Goal: Task Accomplishment & Management: Use online tool/utility

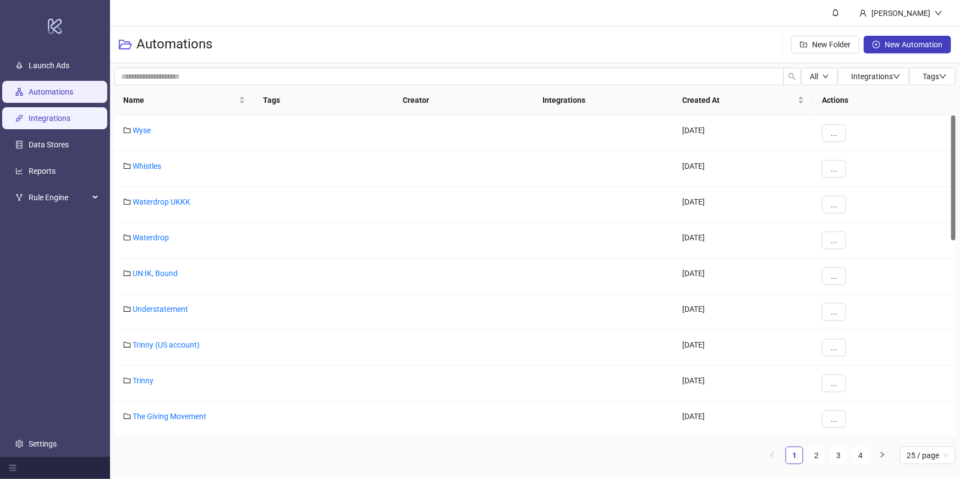
click at [61, 121] on link "Integrations" at bounding box center [50, 118] width 42 height 9
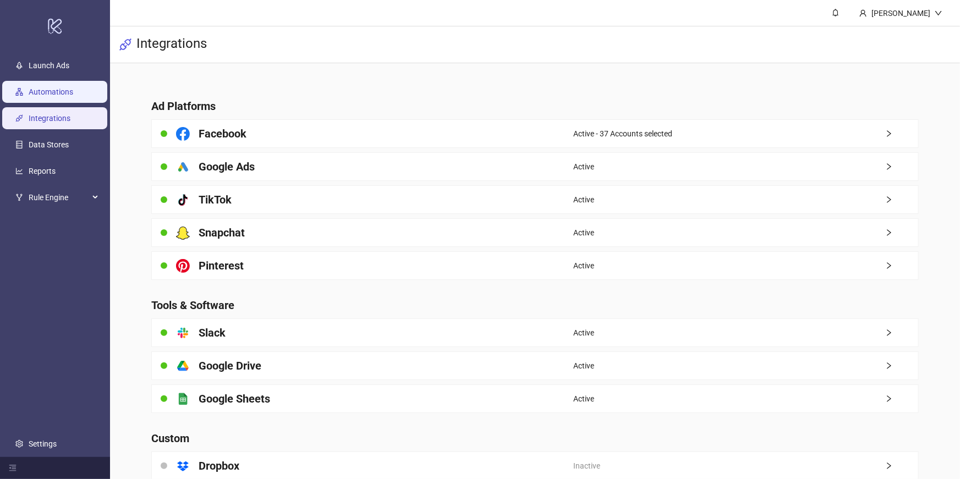
click at [70, 87] on link "Automations" at bounding box center [51, 91] width 45 height 9
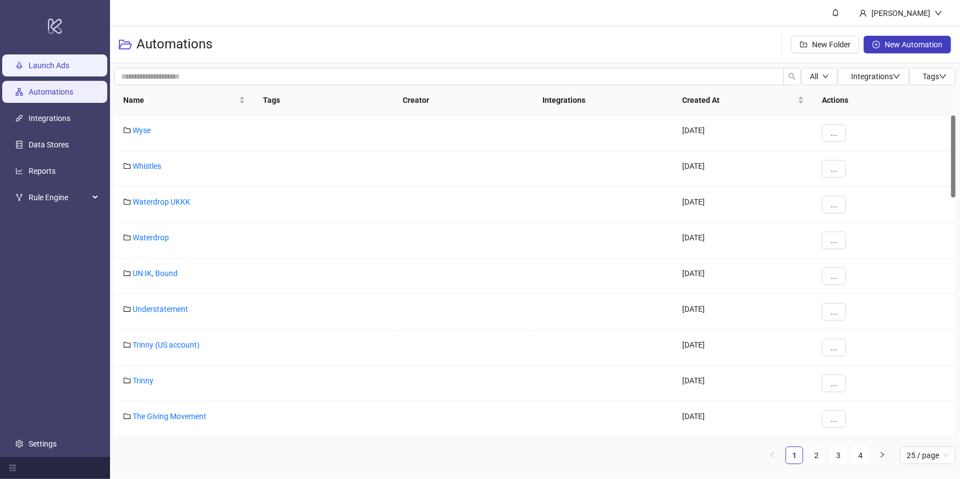
click at [69, 62] on link "Launch Ads" at bounding box center [49, 65] width 41 height 9
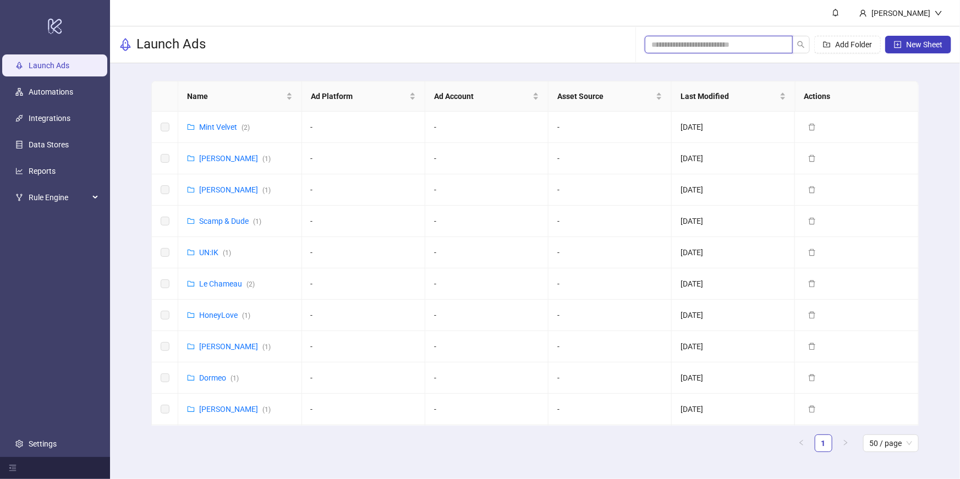
click at [689, 46] on input "search" at bounding box center [714, 45] width 126 height 12
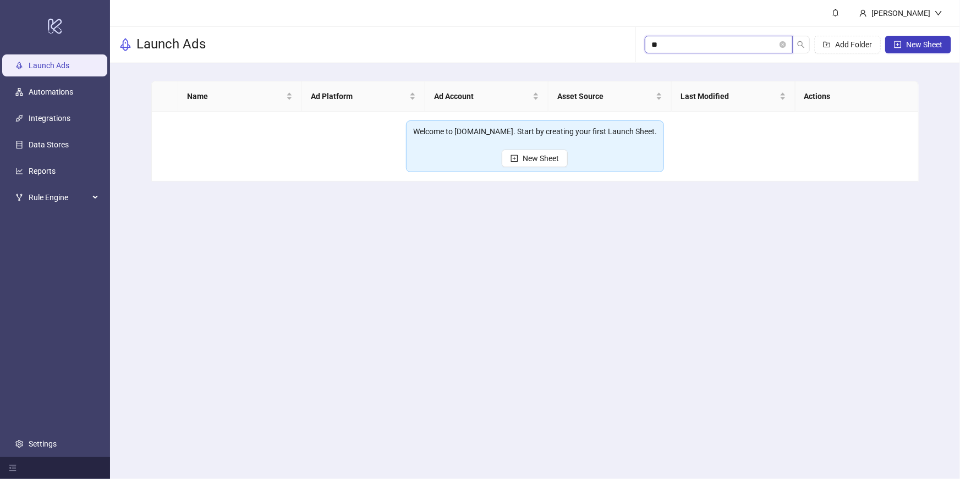
type input "*"
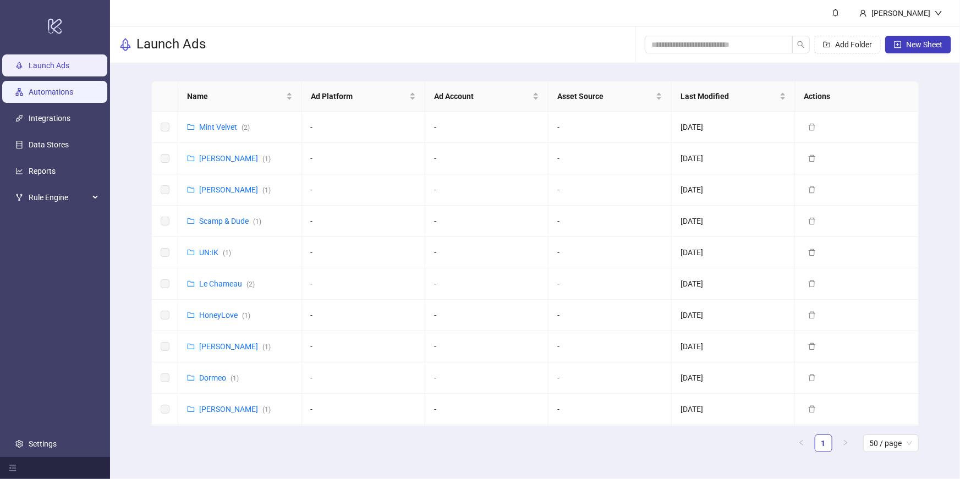
click at [44, 92] on link "Automations" at bounding box center [51, 91] width 45 height 9
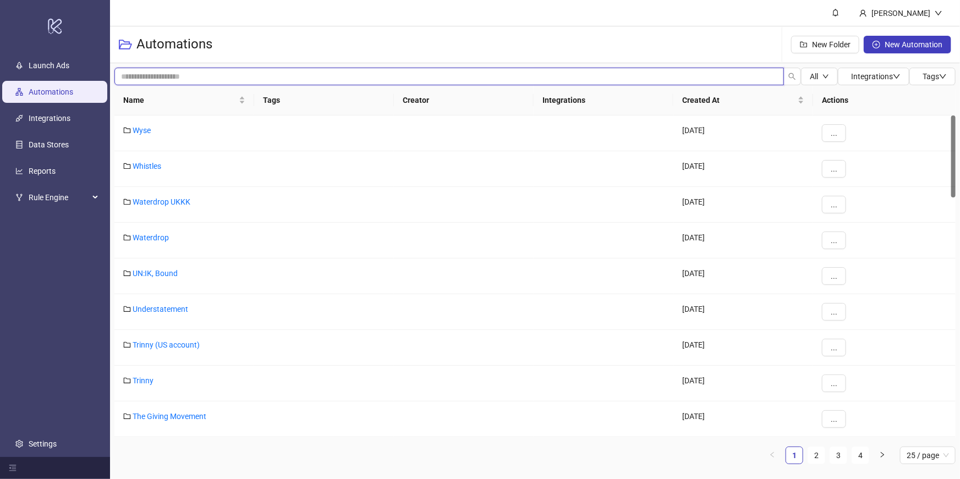
click at [436, 68] on input "search" at bounding box center [449, 77] width 670 height 18
type input "*"
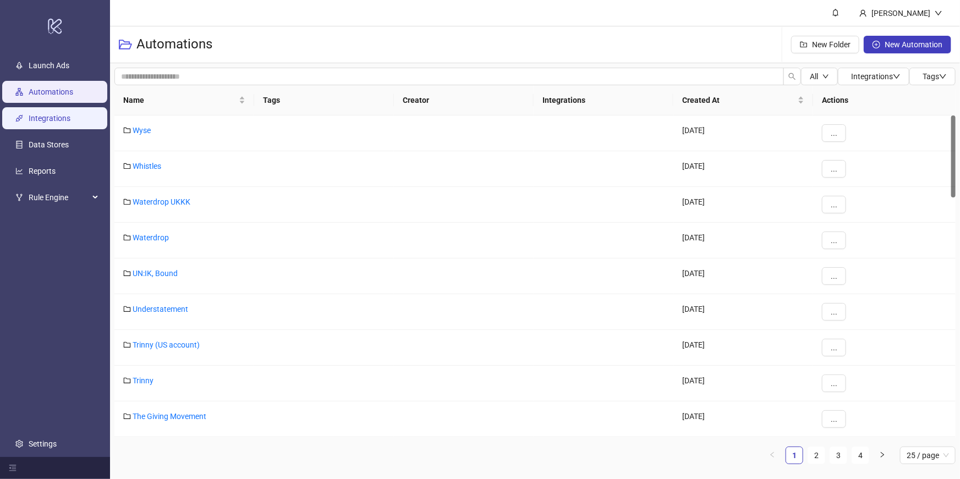
click at [70, 122] on link "Integrations" at bounding box center [50, 118] width 42 height 9
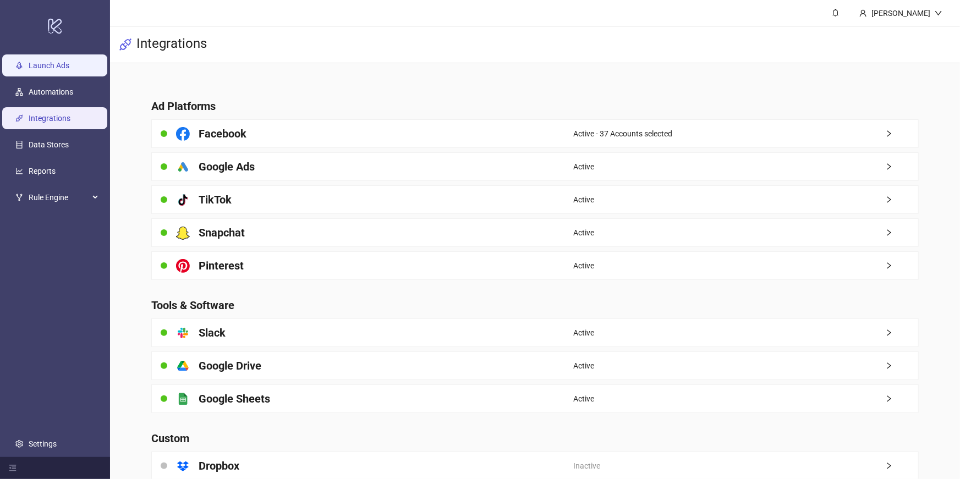
click at [69, 70] on link "Launch Ads" at bounding box center [49, 65] width 41 height 9
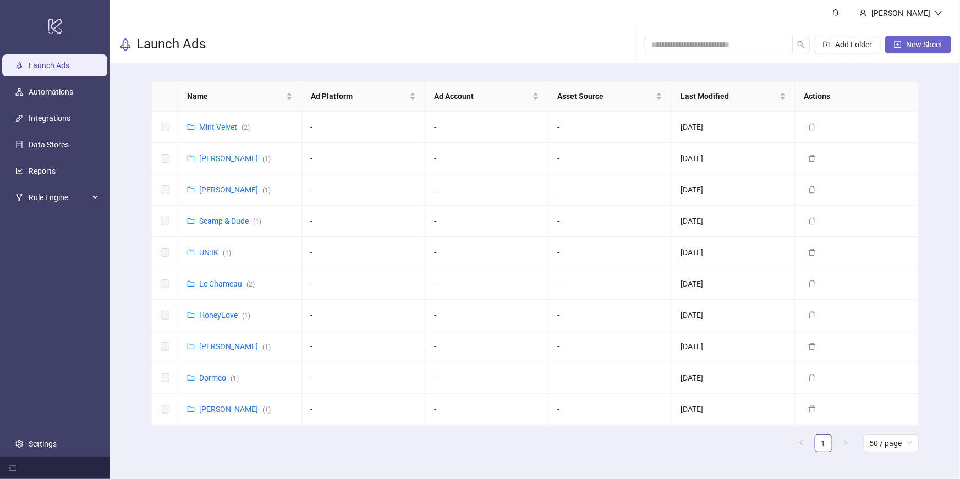
click at [922, 43] on span "New Sheet" at bounding box center [924, 44] width 36 height 9
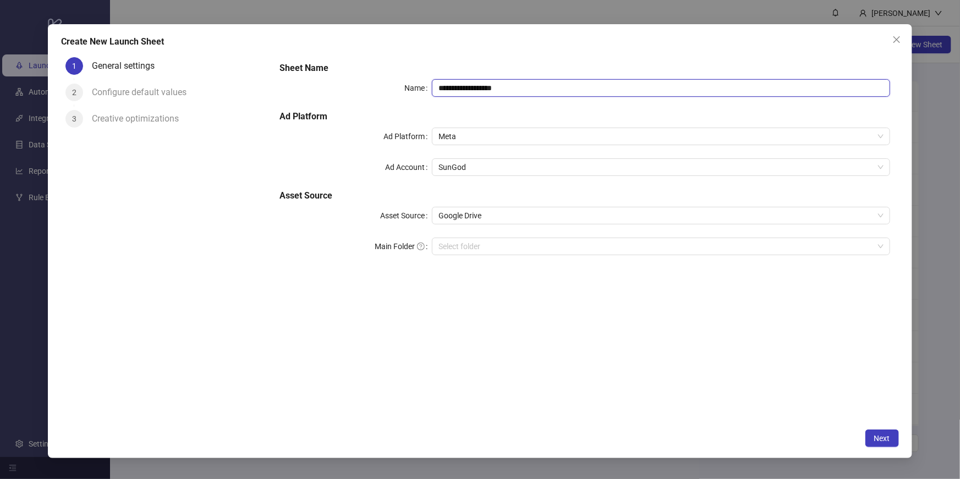
click at [524, 88] on input "**********" at bounding box center [661, 88] width 458 height 18
type input "*"
click at [501, 135] on span "Meta" at bounding box center [661, 136] width 445 height 17
type input "**********"
click at [415, 198] on h5 "Asset Source" at bounding box center [585, 195] width 611 height 13
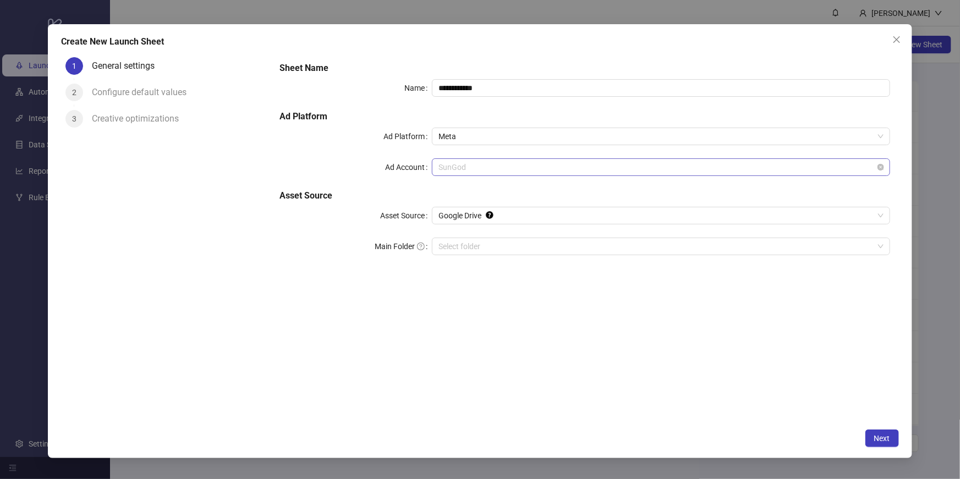
click at [457, 164] on span "SunGod" at bounding box center [661, 167] width 445 height 17
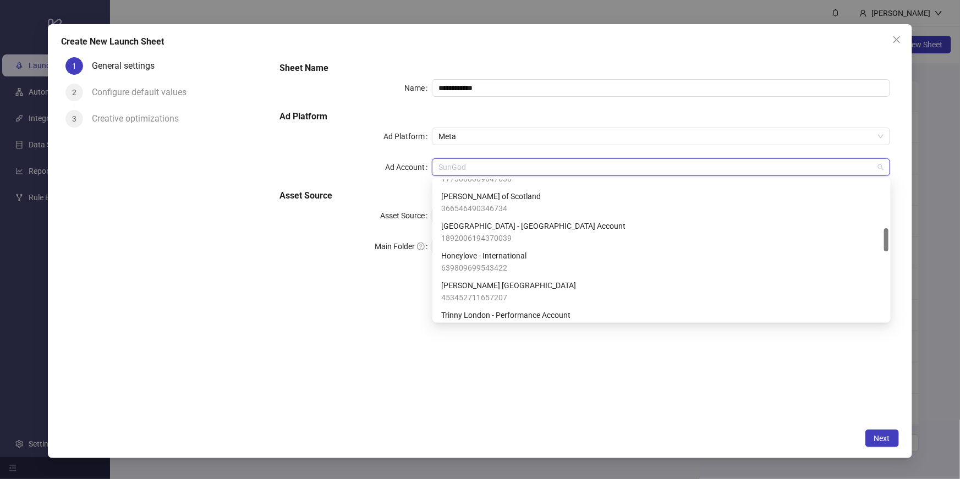
scroll to position [288, 0]
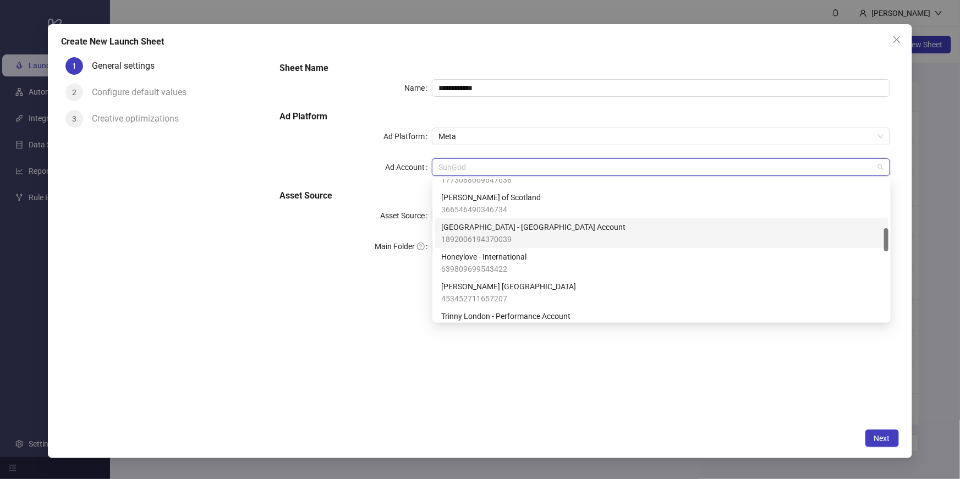
click at [491, 238] on span "1892006194370039" at bounding box center [533, 239] width 184 height 12
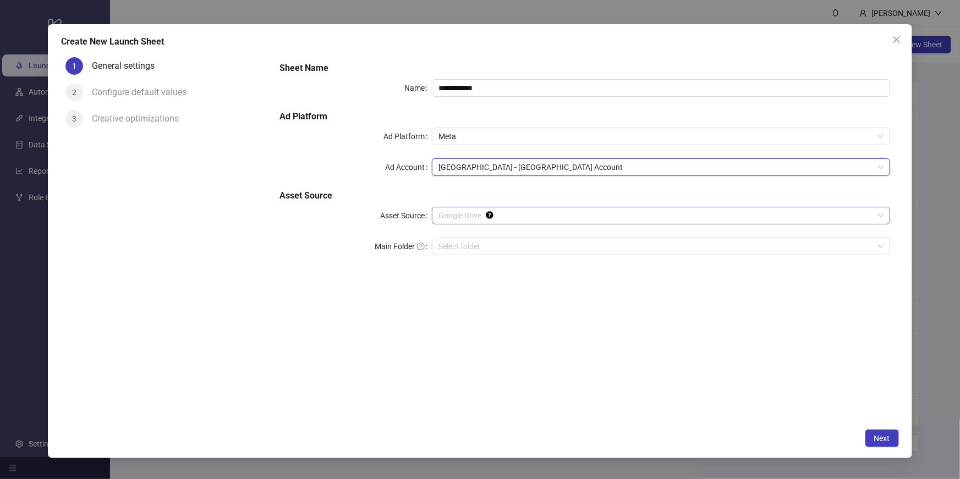
click at [466, 217] on span "Google Drive" at bounding box center [661, 215] width 445 height 17
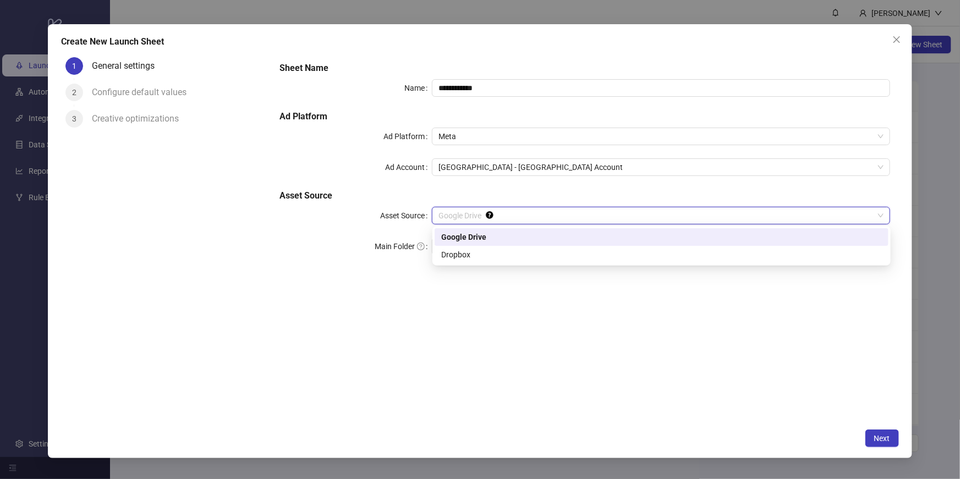
click at [462, 238] on div "Google Drive" at bounding box center [661, 237] width 441 height 12
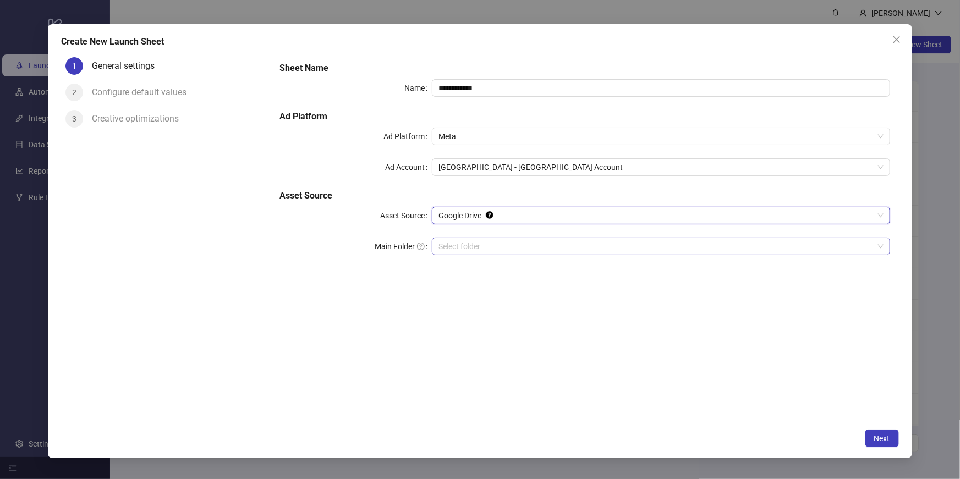
click at [461, 246] on input "Main Folder" at bounding box center [656, 246] width 435 height 17
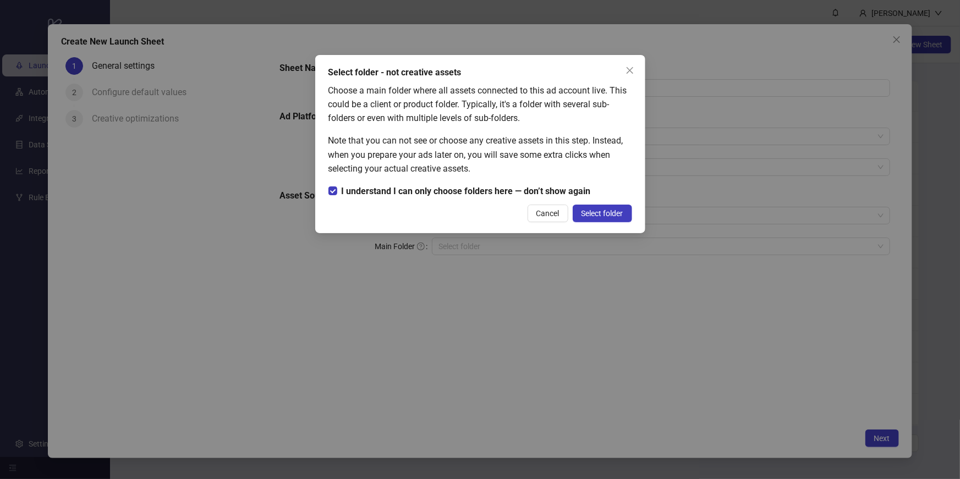
click at [592, 215] on span "Select folder" at bounding box center [603, 213] width 42 height 9
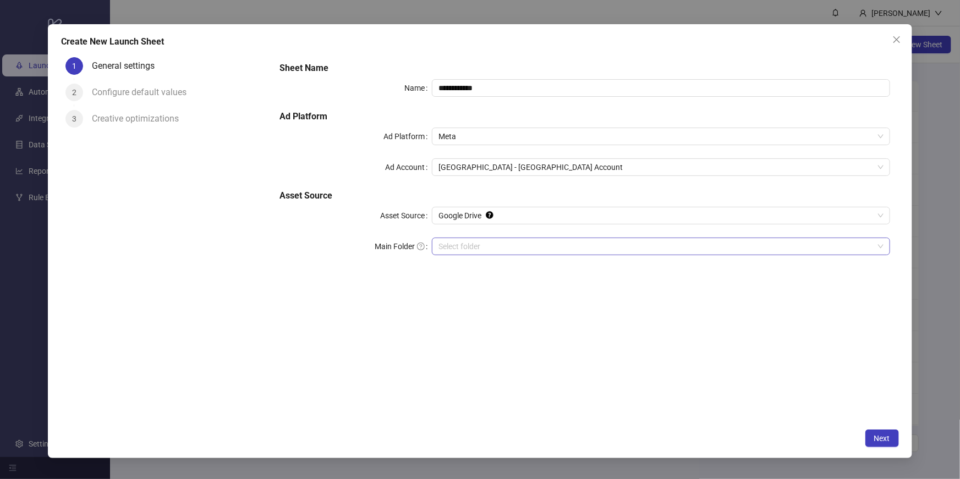
click at [537, 250] on input "Main Folder" at bounding box center [656, 246] width 435 height 17
click at [878, 444] on button "Next" at bounding box center [883, 439] width 34 height 18
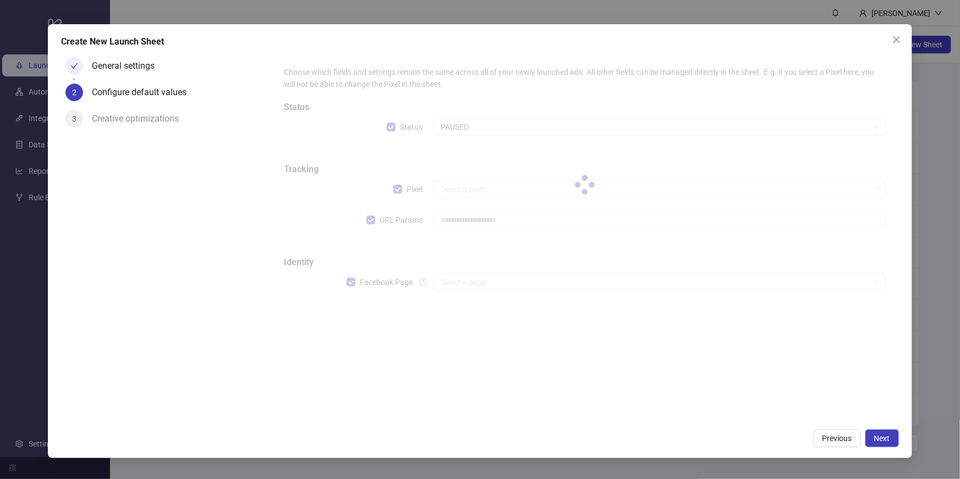
type input "**********"
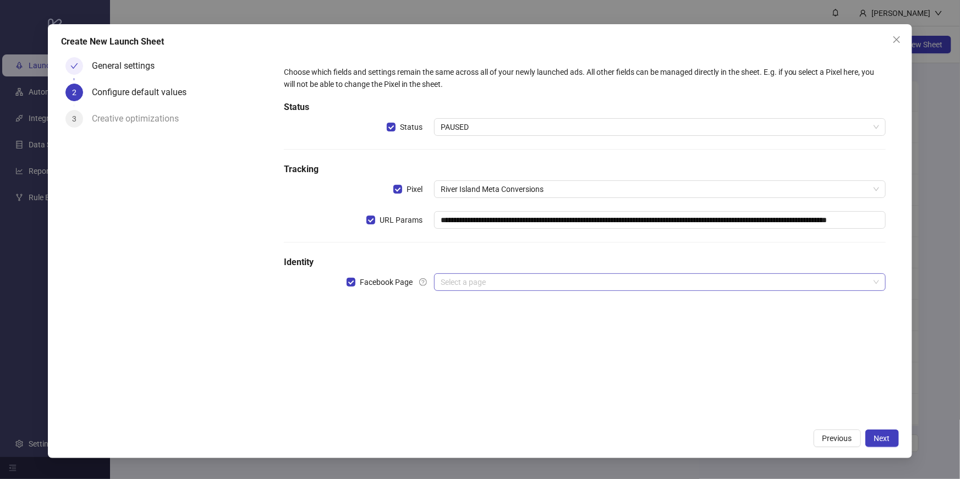
click at [464, 283] on input "search" at bounding box center [655, 282] width 428 height 17
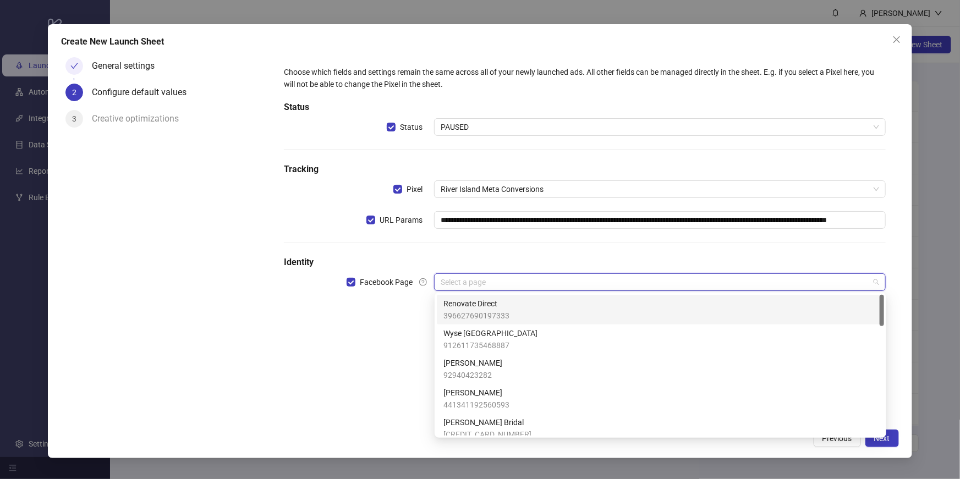
type input "*"
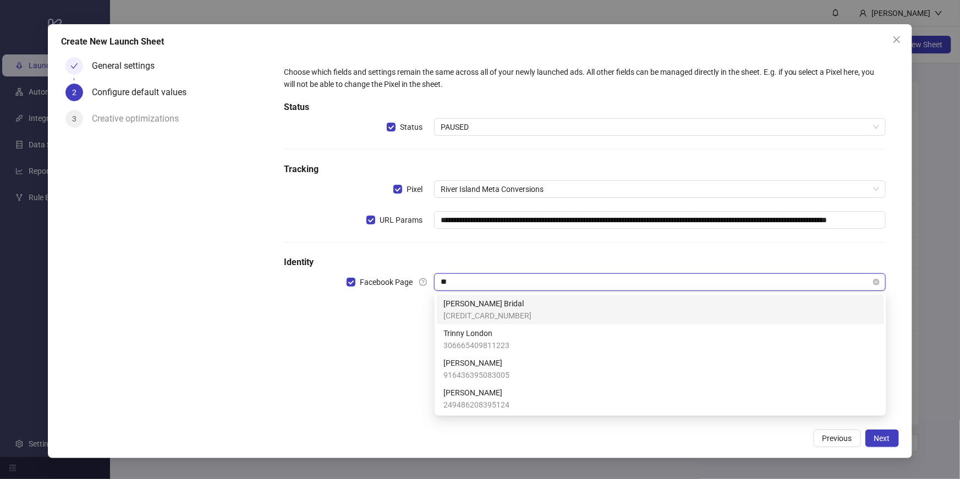
type input "*"
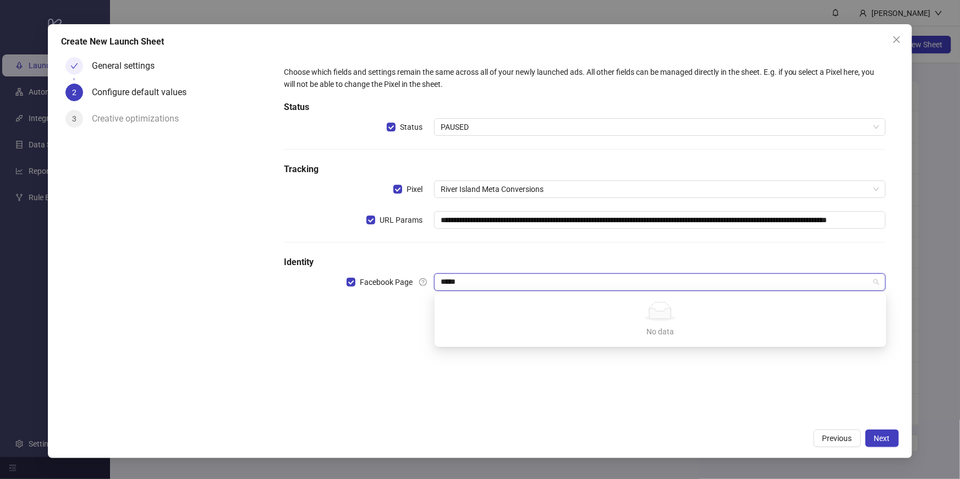
type input "*****"
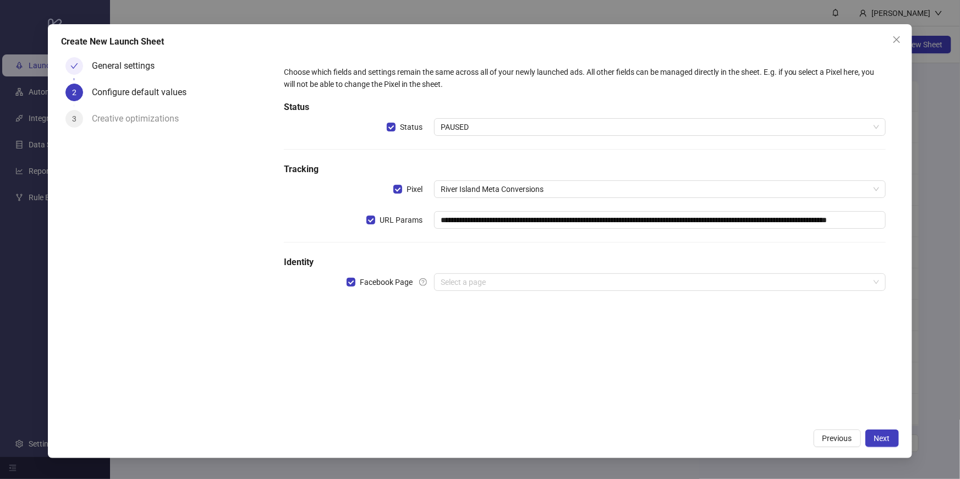
click at [395, 344] on div "**********" at bounding box center [585, 238] width 628 height 371
click at [896, 37] on icon "close" at bounding box center [897, 39] width 9 height 9
